Goal: Register for event/course

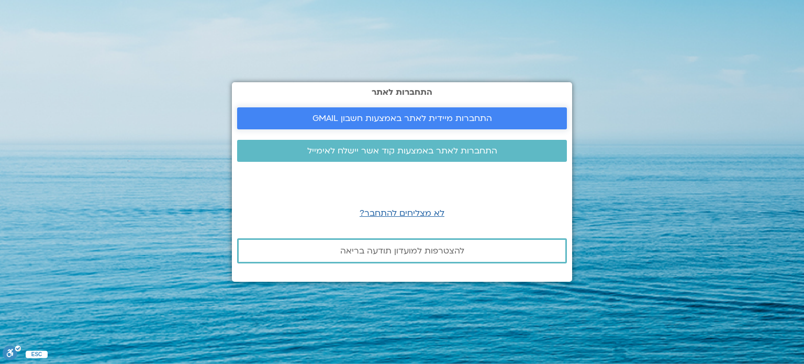
click at [482, 118] on span "התחברות מיידית לאתר באמצעות חשבון GMAIL" at bounding box center [401, 118] width 179 height 9
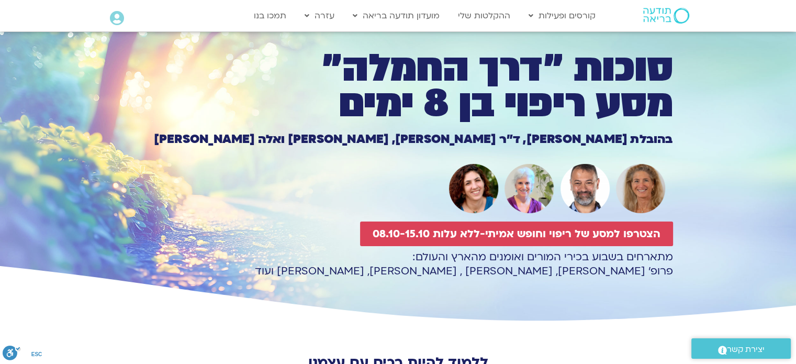
click at [318, 150] on div "בהובלת [PERSON_NAME], ד״ר [PERSON_NAME], [PERSON_NAME] ואלה [PERSON_NAME]" at bounding box center [397, 140] width 549 height 31
click at [276, 85] on h1 "סוכות ״דרך החמלה״ מסע ריפוי בן 8 ימים" at bounding box center [397, 86] width 549 height 71
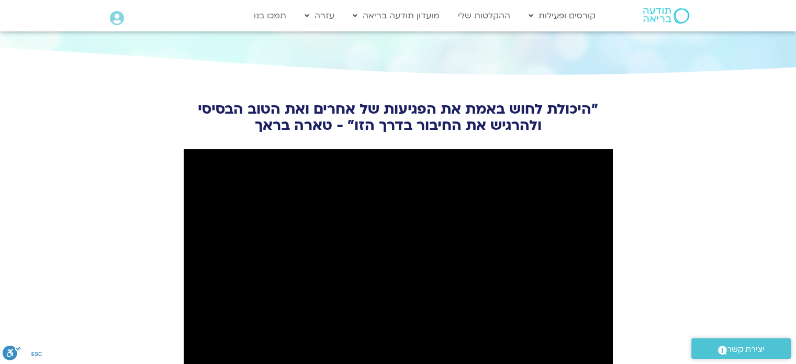
scroll to position [1151, 0]
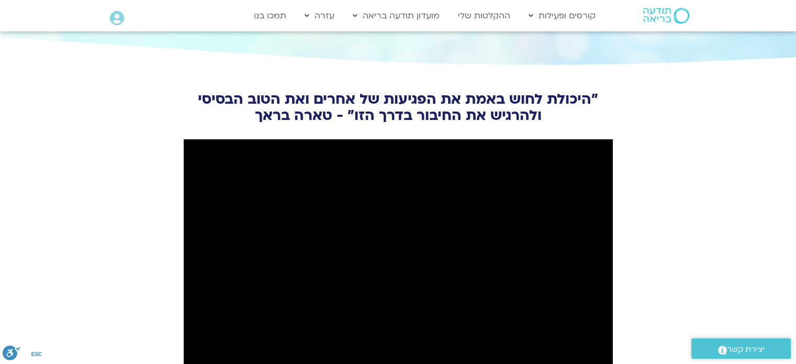
click at [155, 156] on section "״היכולת לחוש באמת את הפגיעות של אחרים ואת הטוב הבסיסי ולהרגיש את החיבור בדרך הז…" at bounding box center [398, 251] width 796 height 371
click at [86, 154] on section "״היכולת לחוש באמת את הפגיעות של אחרים ואת הטוב הבסיסי ולהרגיש את החיבור בדרך הז…" at bounding box center [398, 251] width 796 height 371
